Goal: Task Accomplishment & Management: Use online tool/utility

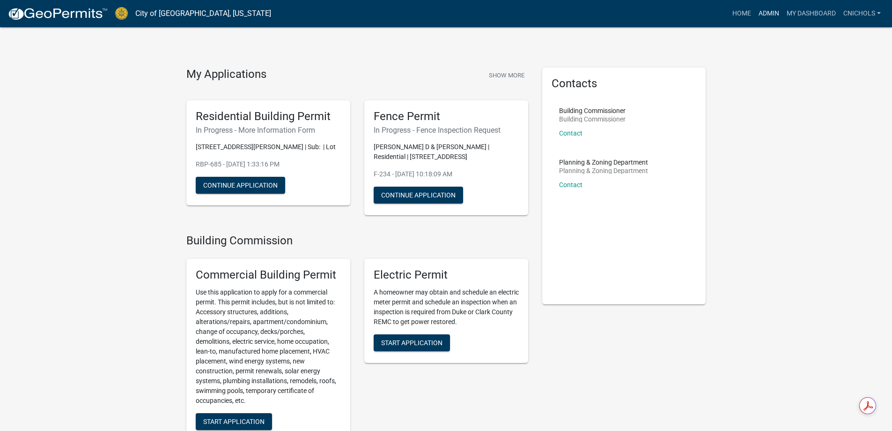
click at [768, 11] on link "Admin" at bounding box center [769, 14] width 28 height 18
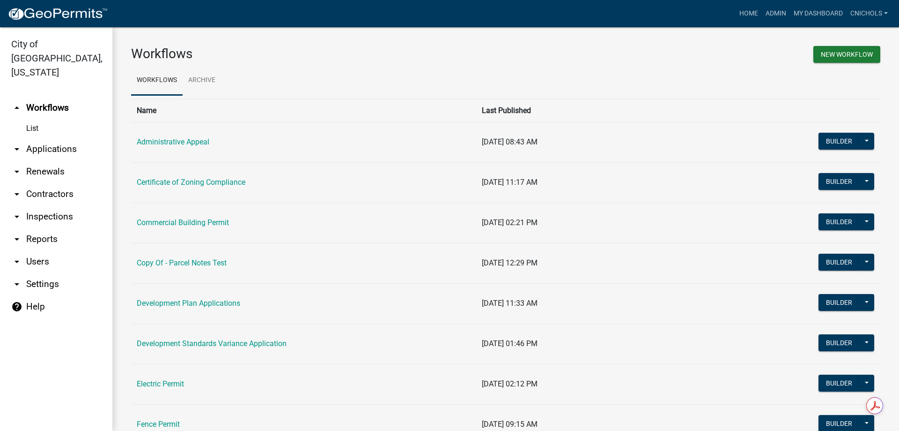
click at [40, 138] on link "arrow_drop_down Applications" at bounding box center [56, 149] width 112 height 22
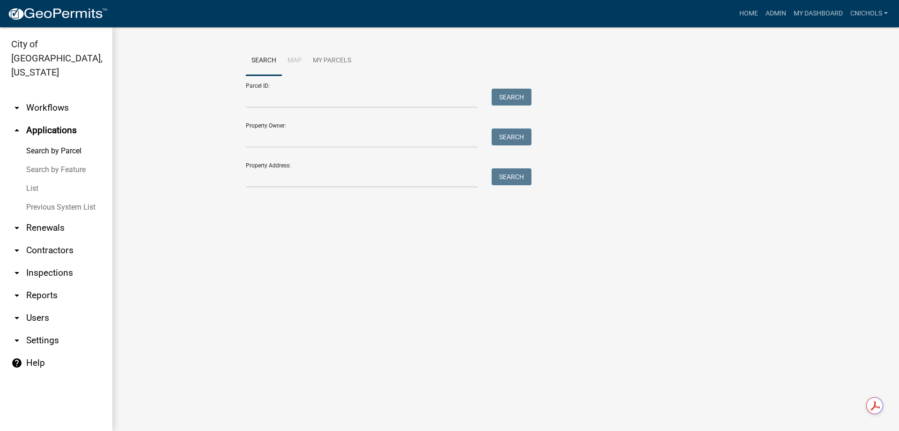
click at [31, 179] on link "List" at bounding box center [56, 188] width 112 height 19
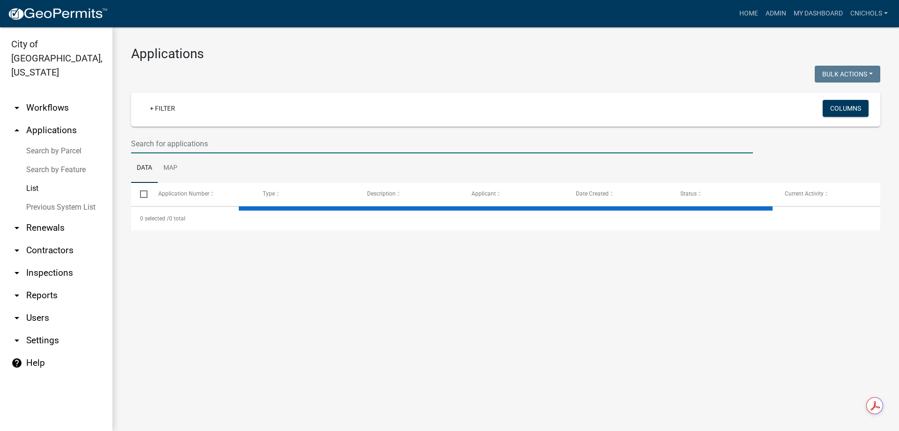
drag, startPoint x: 149, startPoint y: 141, endPoint x: 142, endPoint y: 144, distance: 8.2
click at [149, 141] on input "text" at bounding box center [442, 143] width 622 height 19
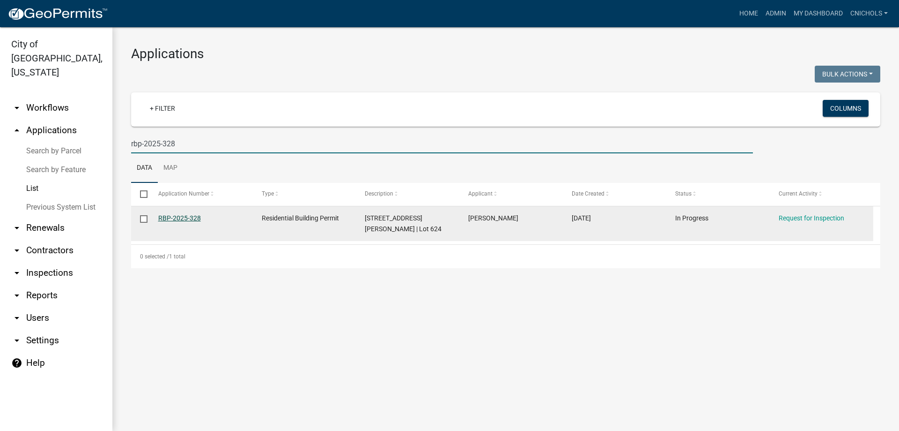
type input "rbp-2025-328"
click at [193, 215] on link "RBP-2025-328" at bounding box center [179, 217] width 43 height 7
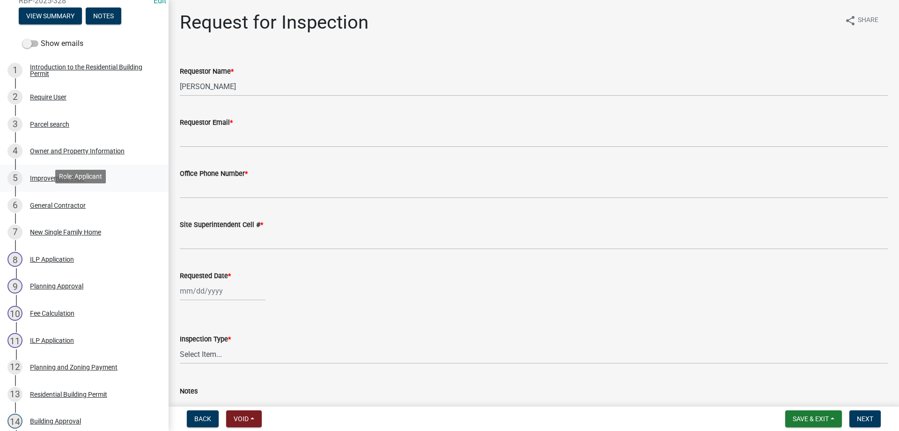
scroll to position [141, 0]
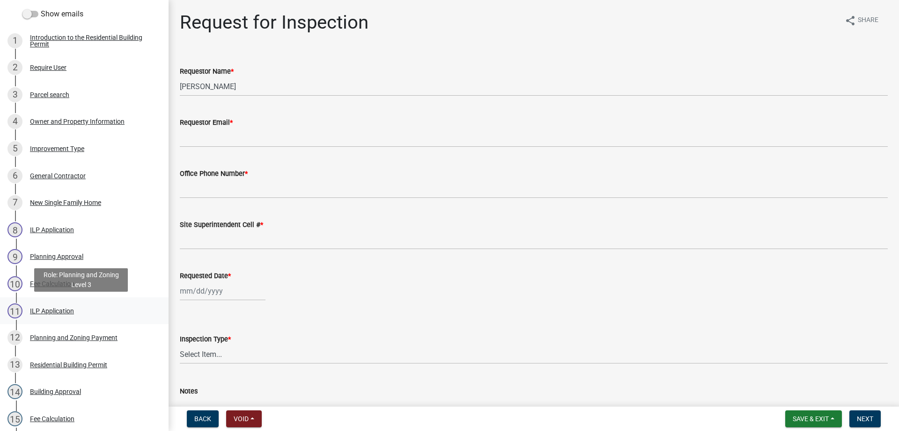
click at [55, 308] on div "ILP Application" at bounding box center [52, 310] width 44 height 7
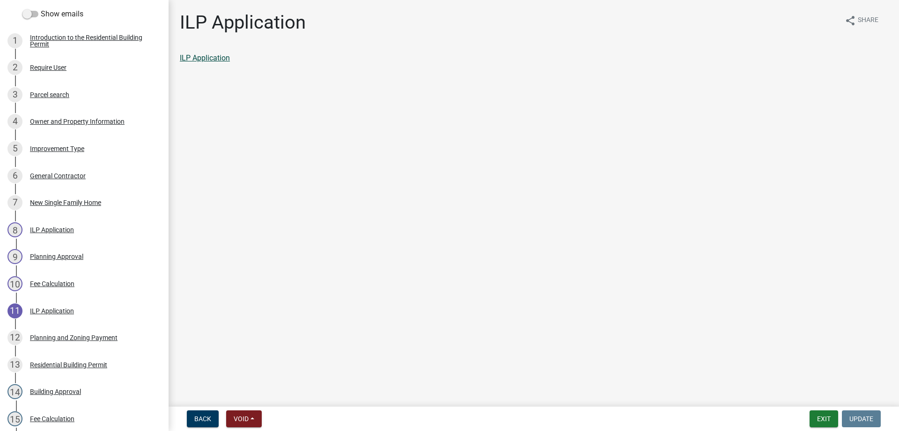
click at [209, 56] on link "ILP Application" at bounding box center [205, 57] width 50 height 9
click at [828, 418] on button "Exit" at bounding box center [824, 418] width 29 height 17
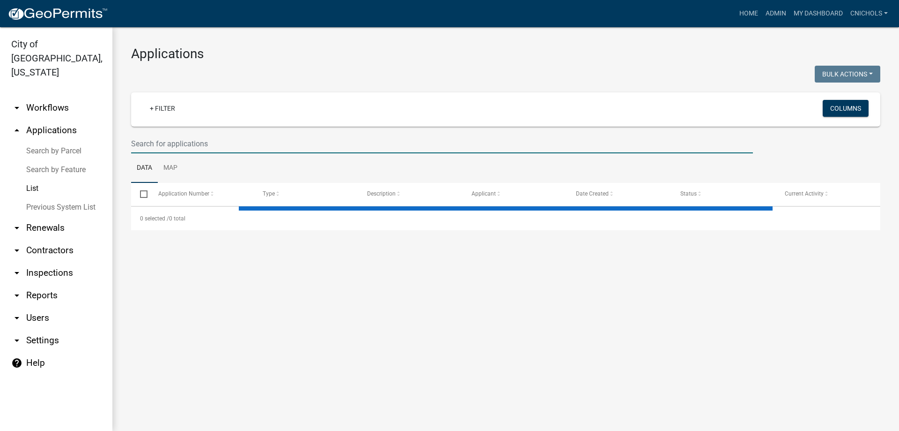
click at [171, 141] on input "text" at bounding box center [442, 143] width 622 height 19
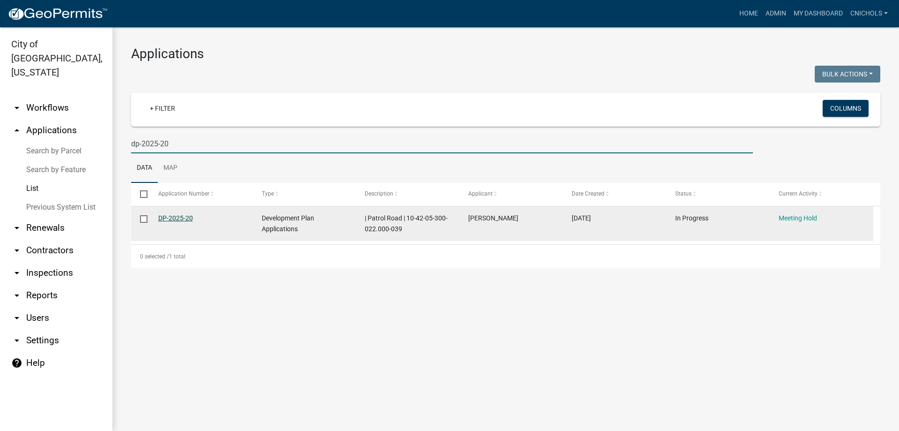
type input "dp-2025-20"
click at [180, 216] on link "DP-2025-20" at bounding box center [175, 217] width 35 height 7
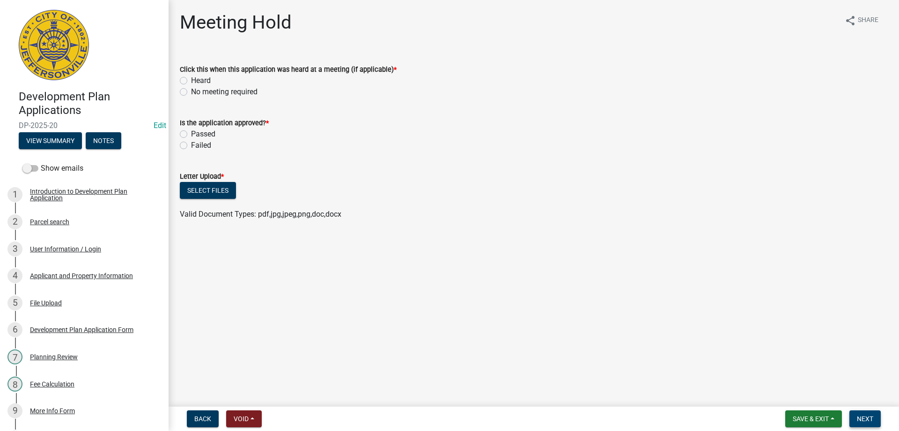
click at [870, 420] on span "Next" at bounding box center [865, 418] width 16 height 7
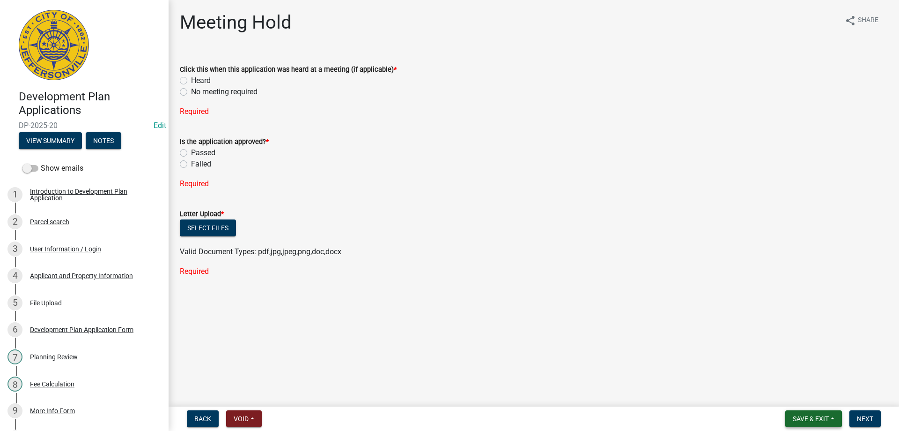
click at [836, 419] on button "Save & Exit" at bounding box center [814, 418] width 57 height 17
click at [784, 392] on button "Save & Exit" at bounding box center [804, 394] width 75 height 22
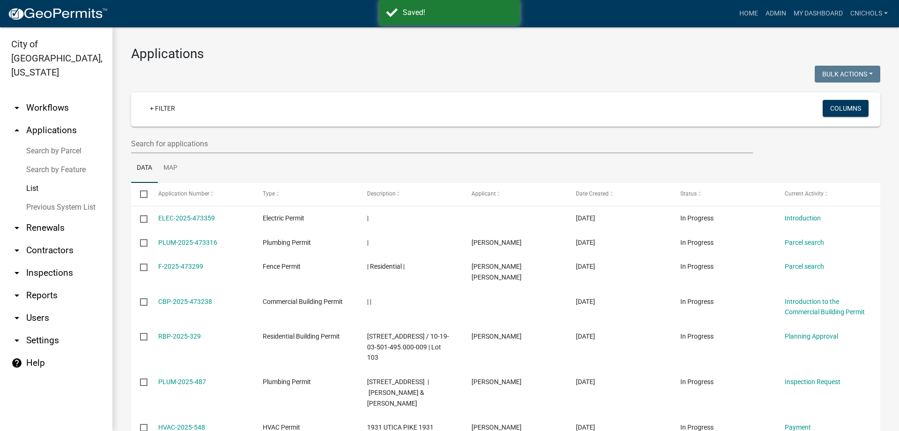
click at [44, 284] on link "arrow_drop_down Reports" at bounding box center [56, 295] width 112 height 22
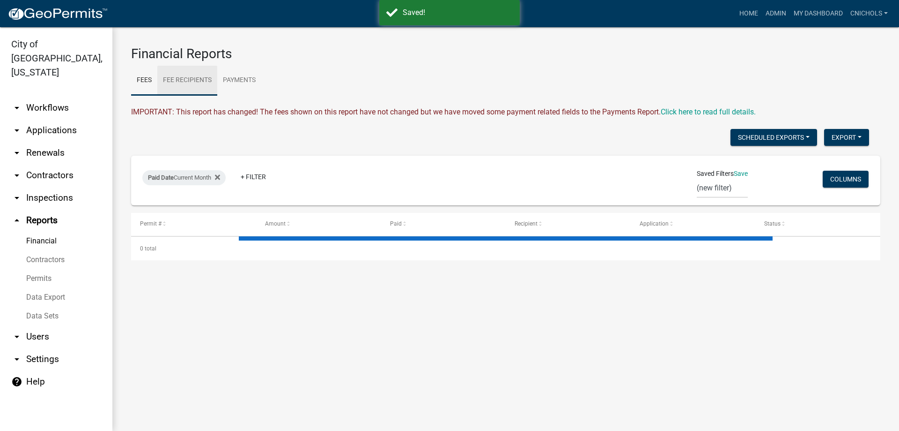
click at [193, 78] on link "Fee Recipients" at bounding box center [187, 81] width 60 height 30
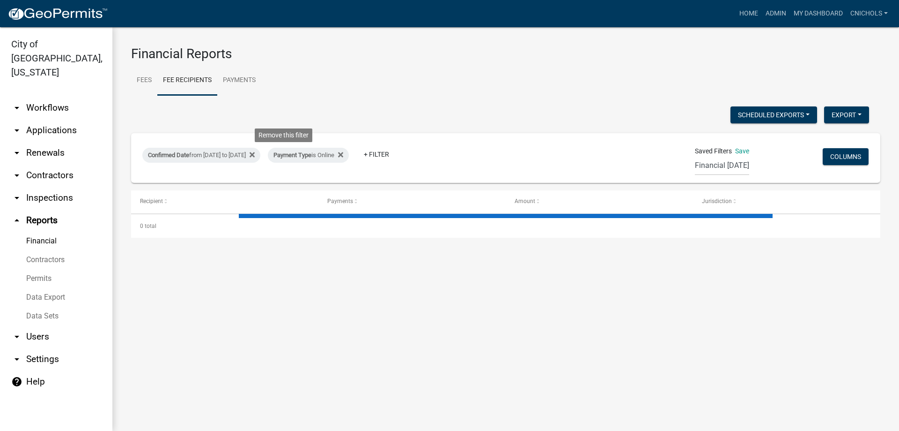
click at [255, 153] on icon at bounding box center [252, 154] width 5 height 7
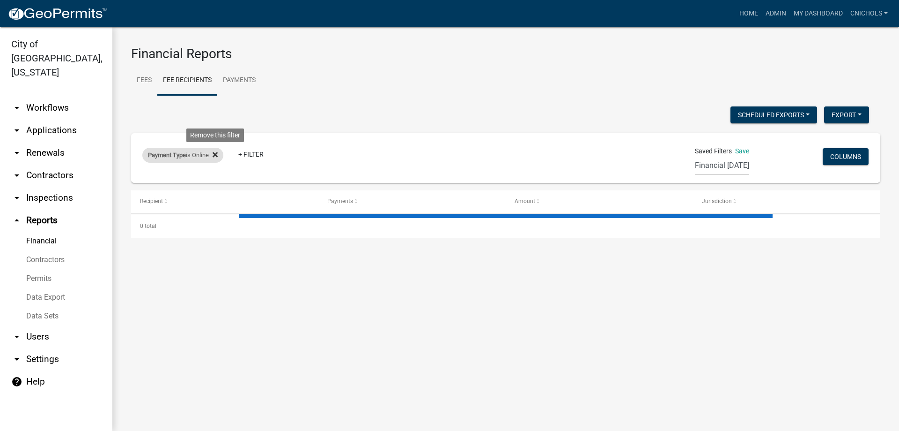
click at [217, 151] on icon at bounding box center [215, 154] width 5 height 7
click at [167, 154] on link "+ Filter" at bounding box center [162, 156] width 40 height 17
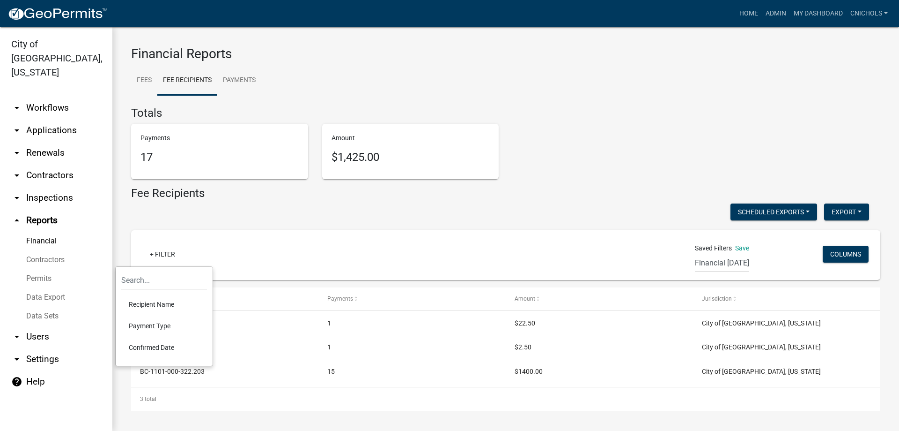
click at [141, 346] on li "Confirmed Date" at bounding box center [164, 347] width 86 height 22
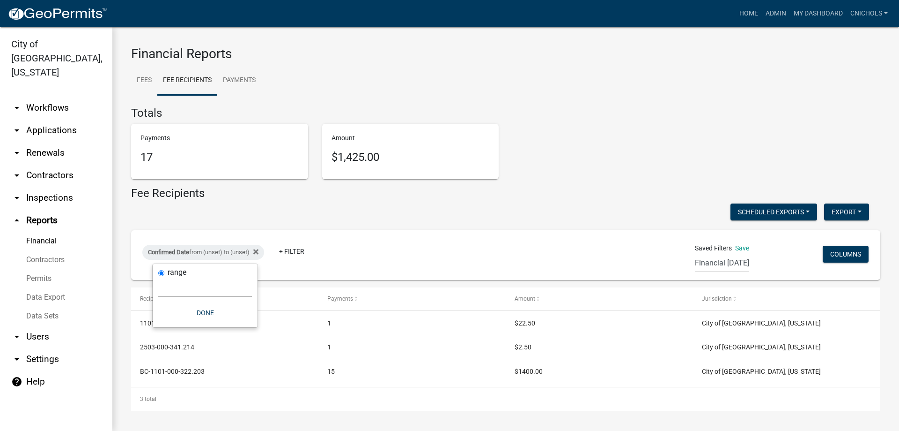
click at [184, 290] on select "[DATE] [DATE] Current Week Previous Week Current Month Last Month Current Calen…" at bounding box center [205, 286] width 94 height 19
select select "custom"
click at [158, 277] on select "[DATE] [DATE] Current Week Previous Week Current Month Last Month Current Calen…" at bounding box center [205, 286] width 94 height 19
click at [249, 326] on input "date" at bounding box center [205, 326] width 94 height 19
type input "[DATE]"
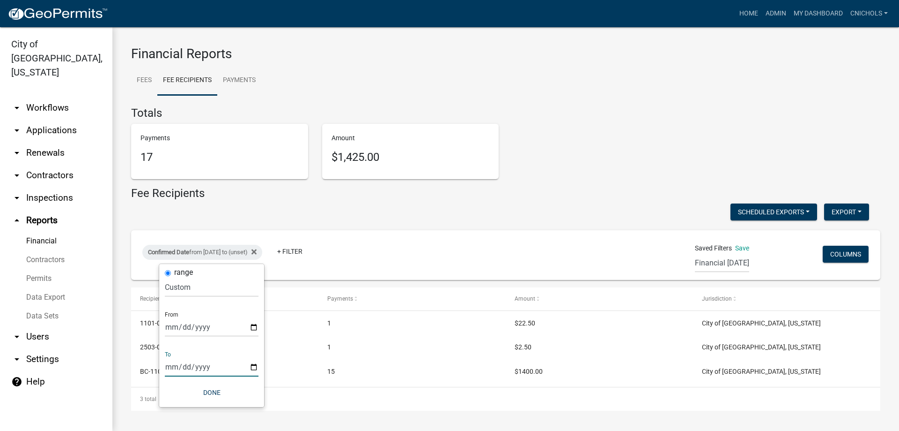
click at [252, 365] on input "date" at bounding box center [212, 366] width 94 height 19
type input "[DATE]"
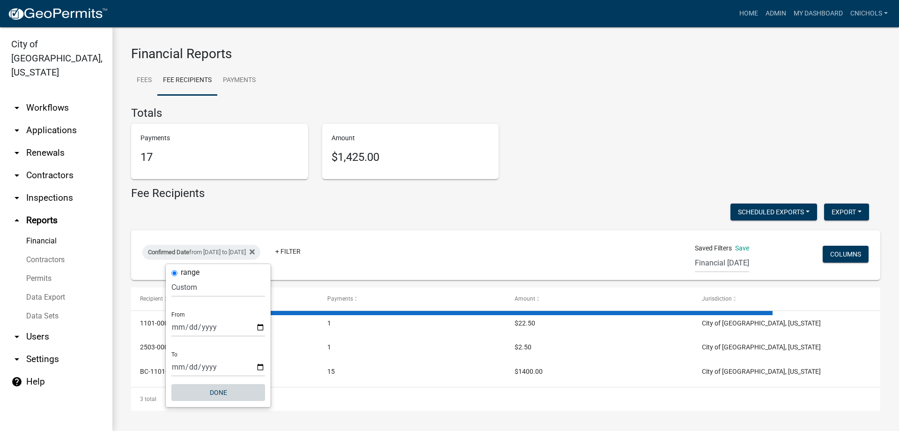
drag, startPoint x: 218, startPoint y: 394, endPoint x: 324, endPoint y: 344, distance: 116.7
click at [219, 393] on button "Done" at bounding box center [218, 392] width 94 height 17
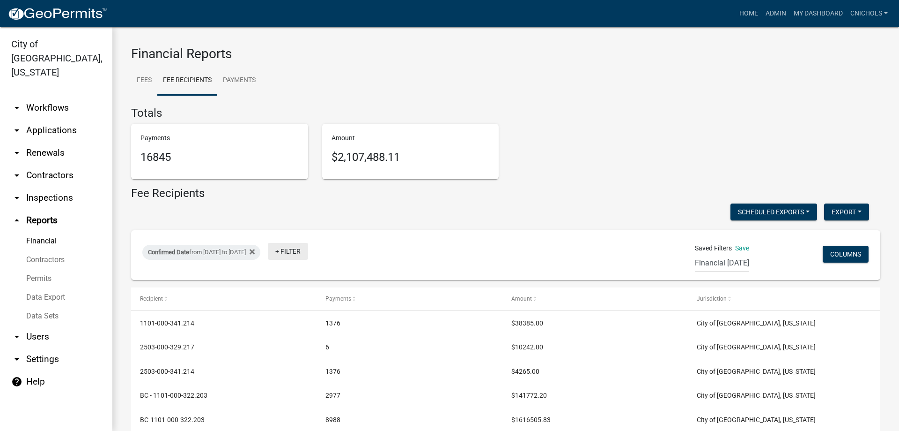
click at [308, 248] on link "+ Filter" at bounding box center [288, 251] width 40 height 17
click at [305, 320] on li "Payment Type" at bounding box center [324, 323] width 86 height 22
click at [303, 289] on select "Select an option Online CreditCardPOS Check Cash" at bounding box center [331, 286] width 94 height 19
select select "Online"
click at [296, 277] on select "Select an option Online CreditCardPOS Check Cash" at bounding box center [331, 286] width 94 height 19
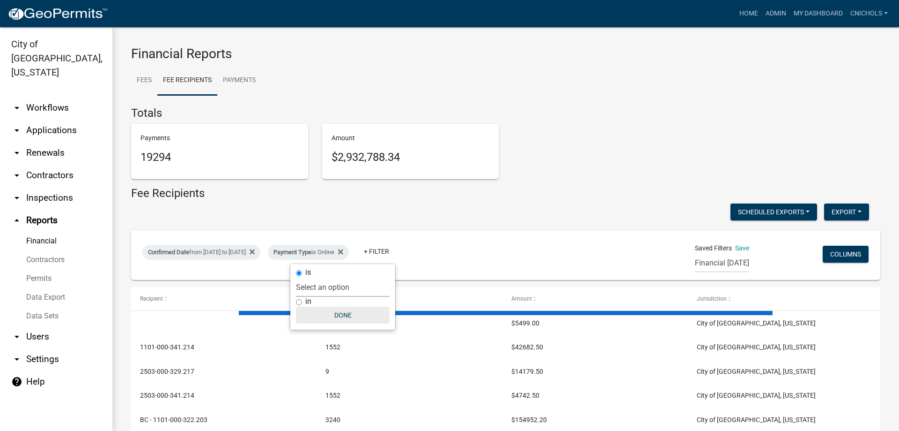
click at [340, 311] on button "Done" at bounding box center [343, 314] width 94 height 17
